Goal: Information Seeking & Learning: Check status

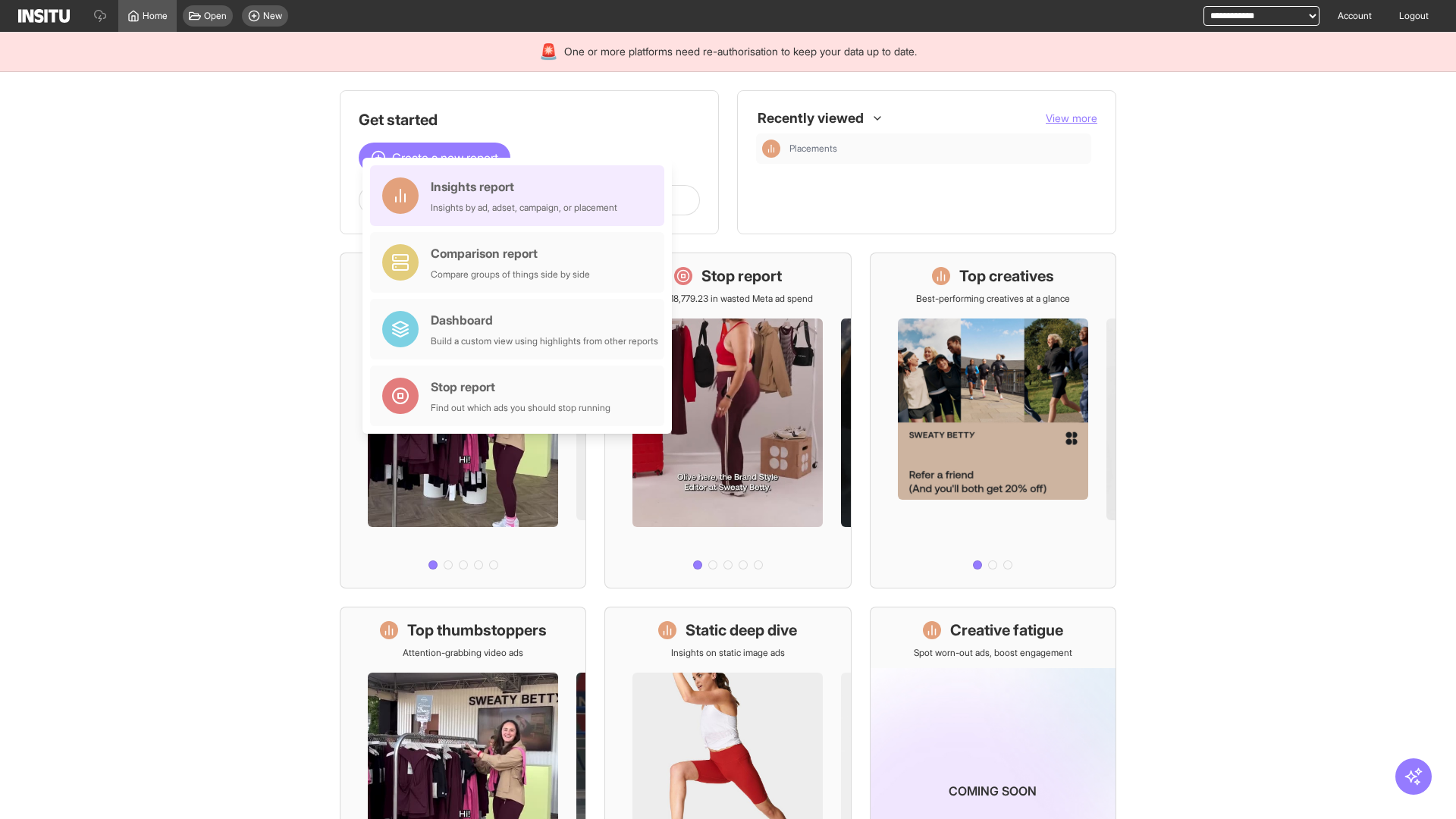
click at [521, 195] on div "Insights report Insights by ad, adset, campaign, or placement" at bounding box center [524, 195] width 187 height 36
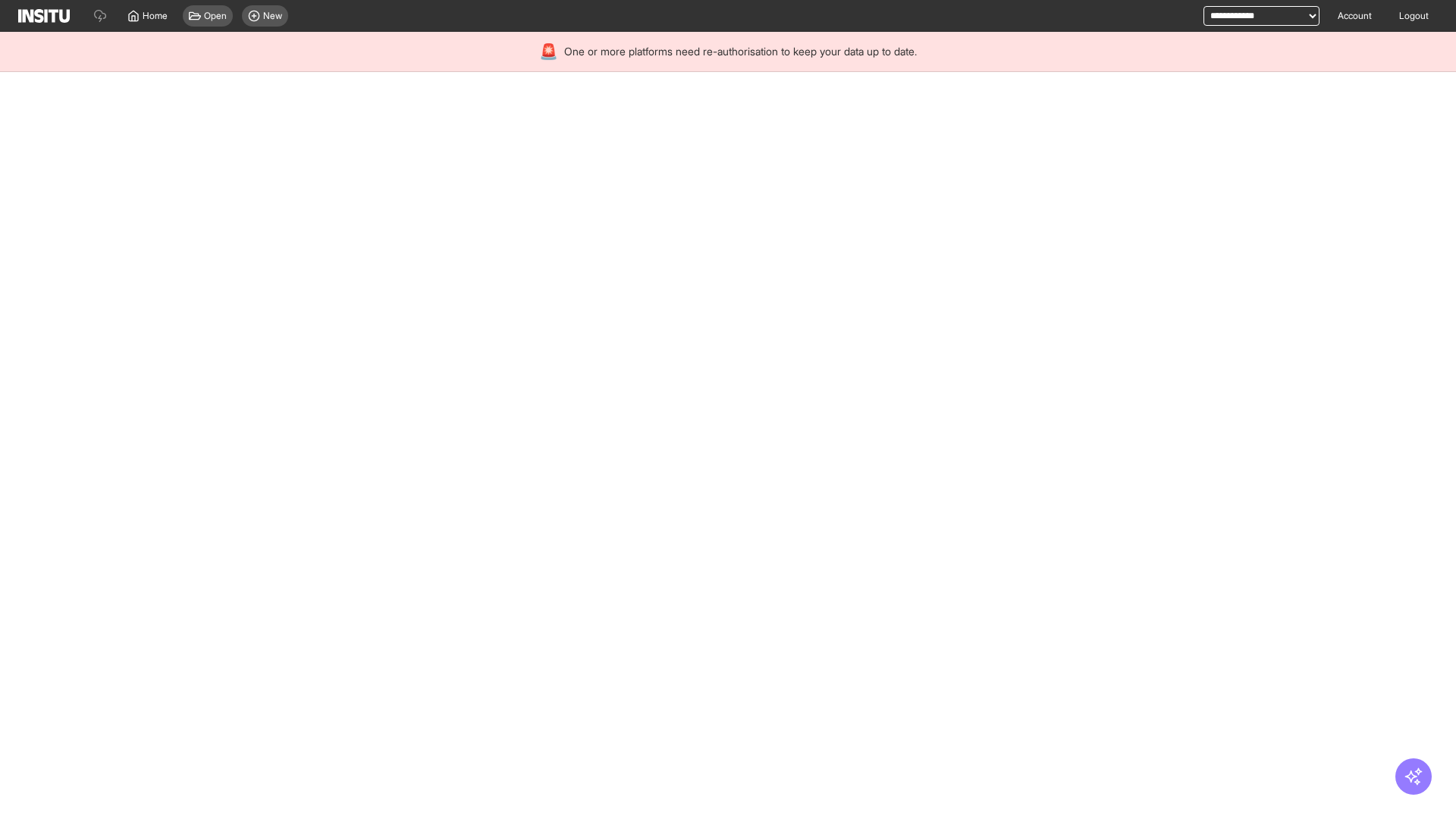
select select "**"
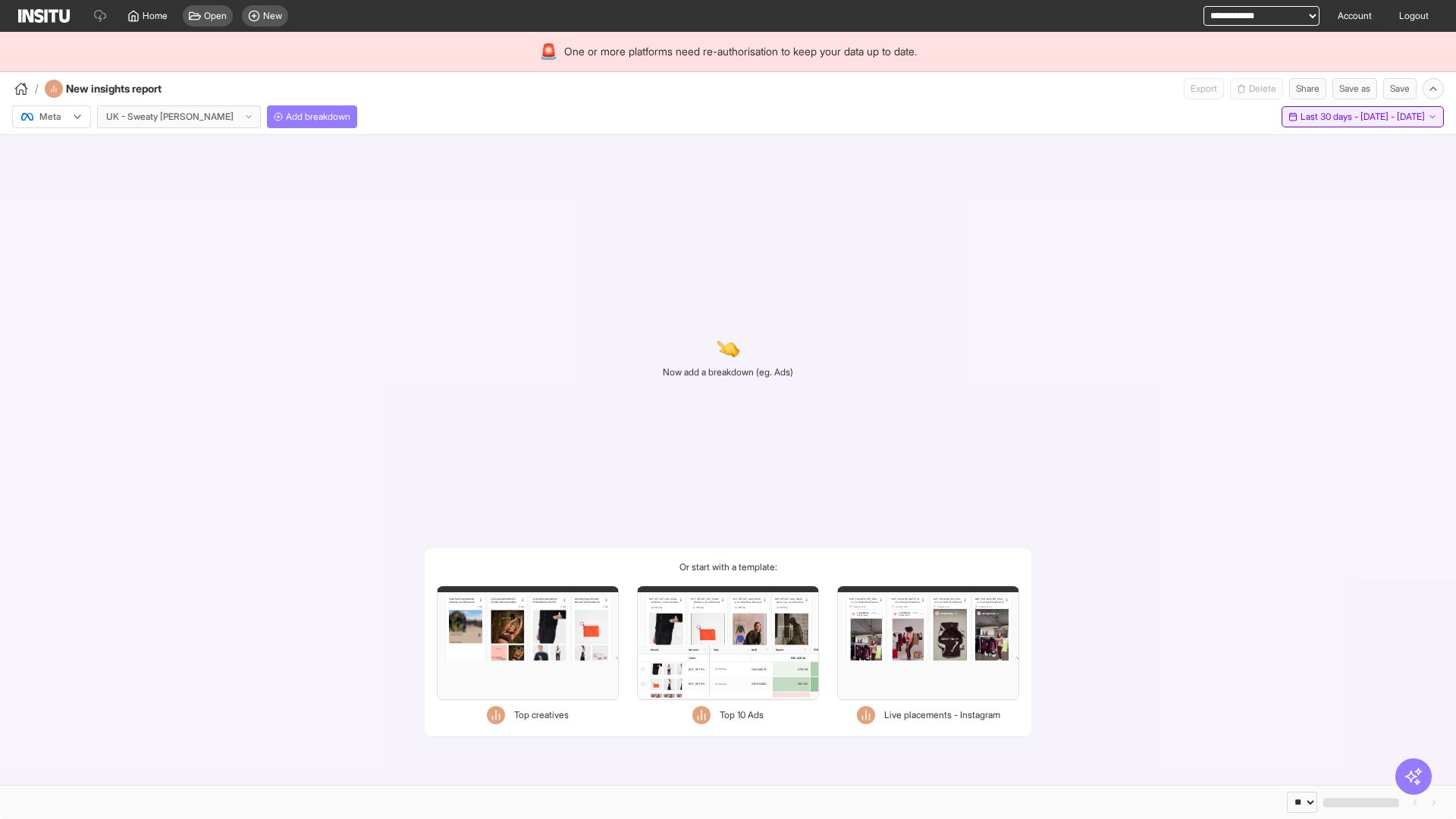
click at [1332, 117] on span "Last 30 days - [DATE] - [DATE]" at bounding box center [1362, 116] width 124 height 12
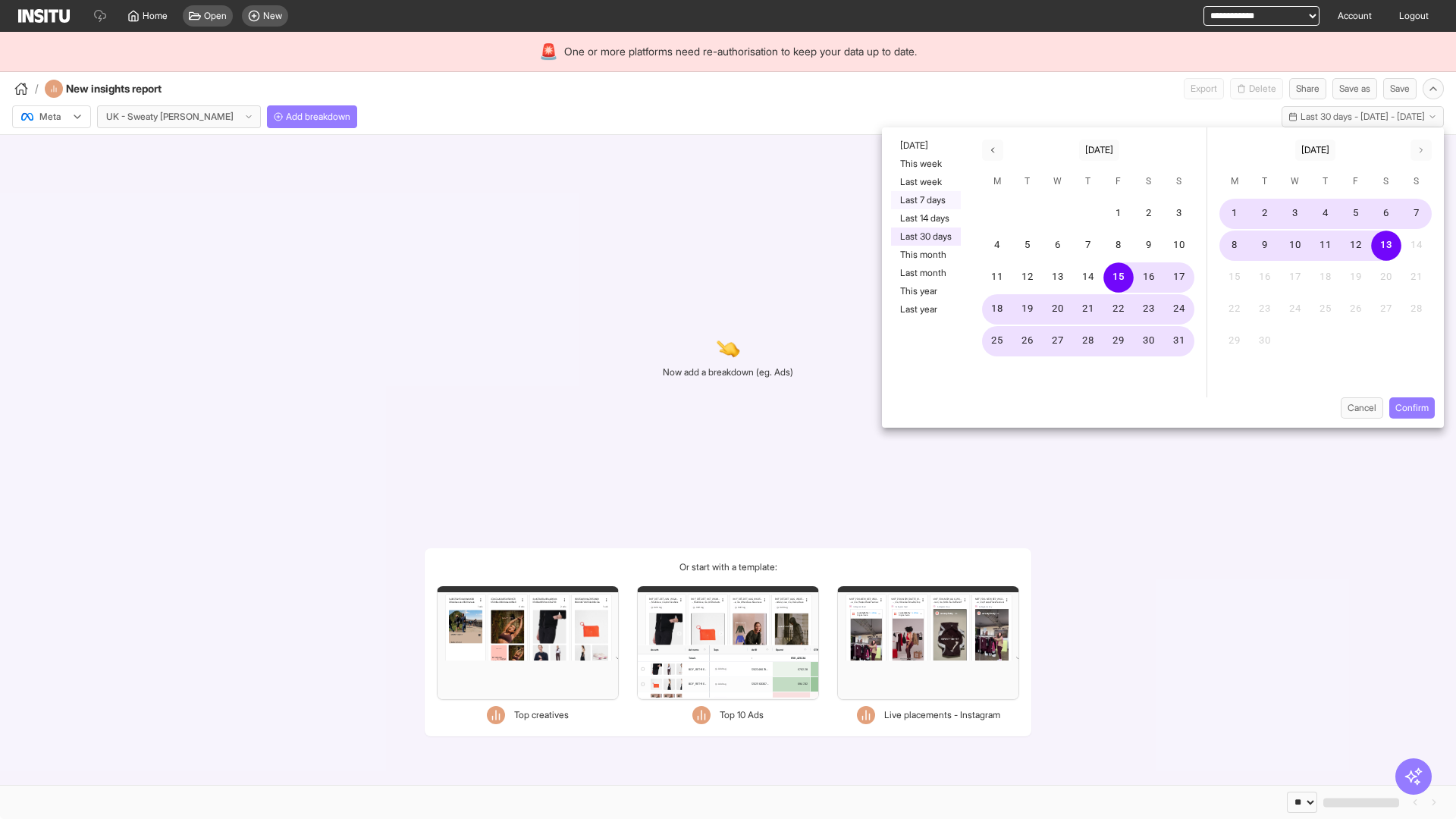
click at [925, 200] on button "Last 7 days" at bounding box center [926, 200] width 70 height 18
